Goal: Information Seeking & Learning: Learn about a topic

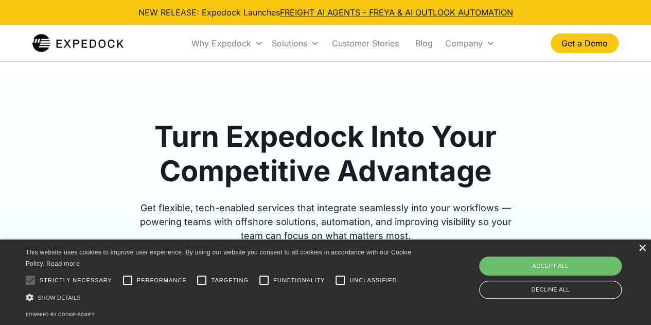
click at [641, 249] on div "×" at bounding box center [642, 248] width 8 height 8
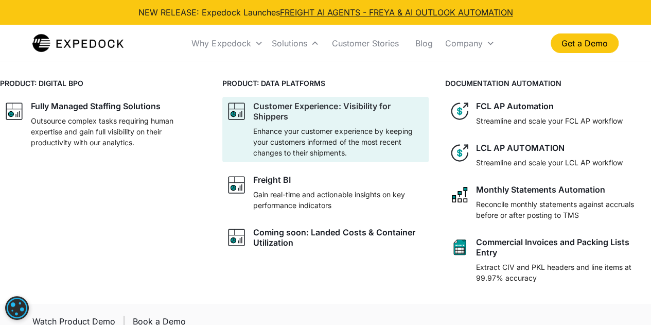
click at [286, 151] on p "Enhance your customer experience by keeping your customers informed of the most…" at bounding box center [338, 141] width 171 height 32
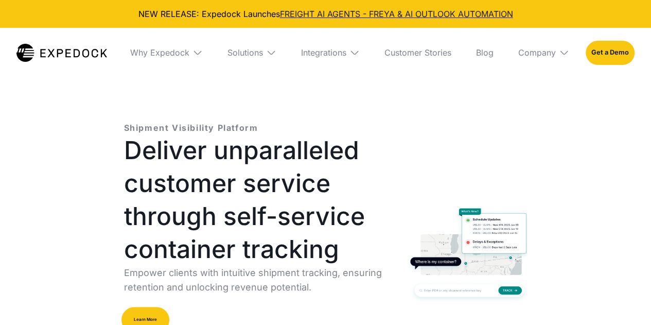
select select
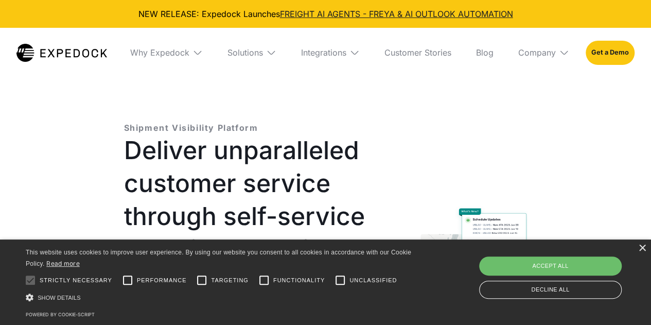
click at [645, 246] on div "× This website uses cookies to improve user experience. By using our website yo…" at bounding box center [325, 281] width 651 height 85
click at [641, 252] on div "×" at bounding box center [642, 248] width 8 height 8
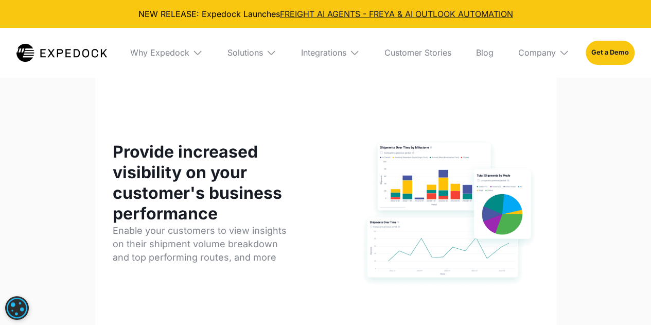
scroll to position [874, 0]
